Goal: Transaction & Acquisition: Download file/media

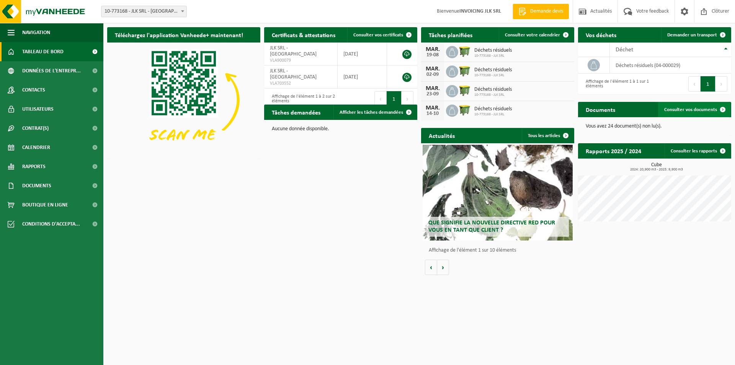
click at [695, 110] on span "Consulter vos documents" at bounding box center [691, 109] width 53 height 5
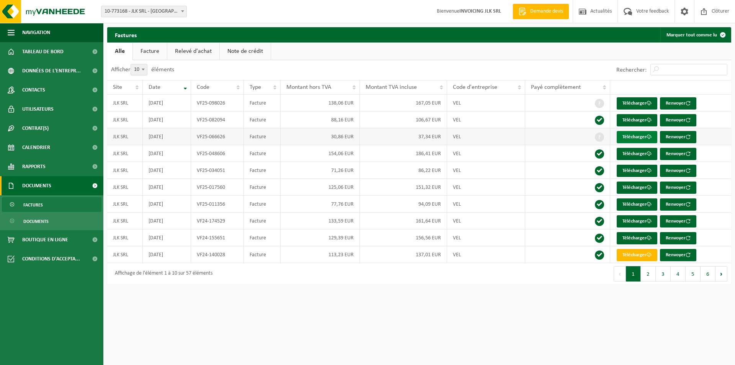
click at [630, 136] on link "Télécharger" at bounding box center [637, 137] width 41 height 12
click at [629, 100] on link "Télécharger" at bounding box center [637, 103] width 41 height 12
click at [720, 11] on span "Clôturer" at bounding box center [720, 11] width 21 height 23
